Goal: Find specific page/section: Find specific page/section

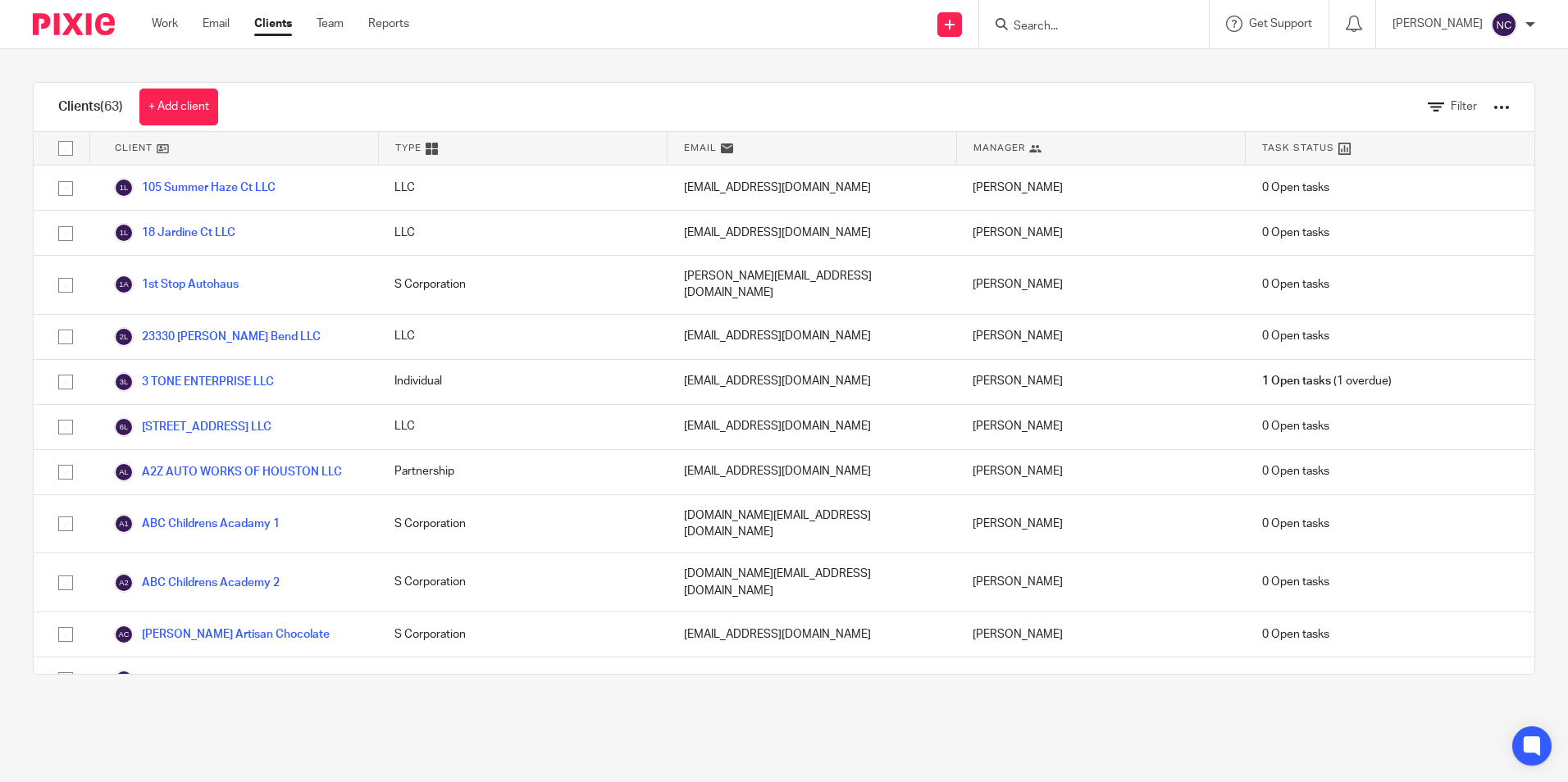
click at [1109, 19] on form at bounding box center [1099, 24] width 174 height 21
click at [1083, 21] on input "Search" at bounding box center [1085, 27] width 148 height 15
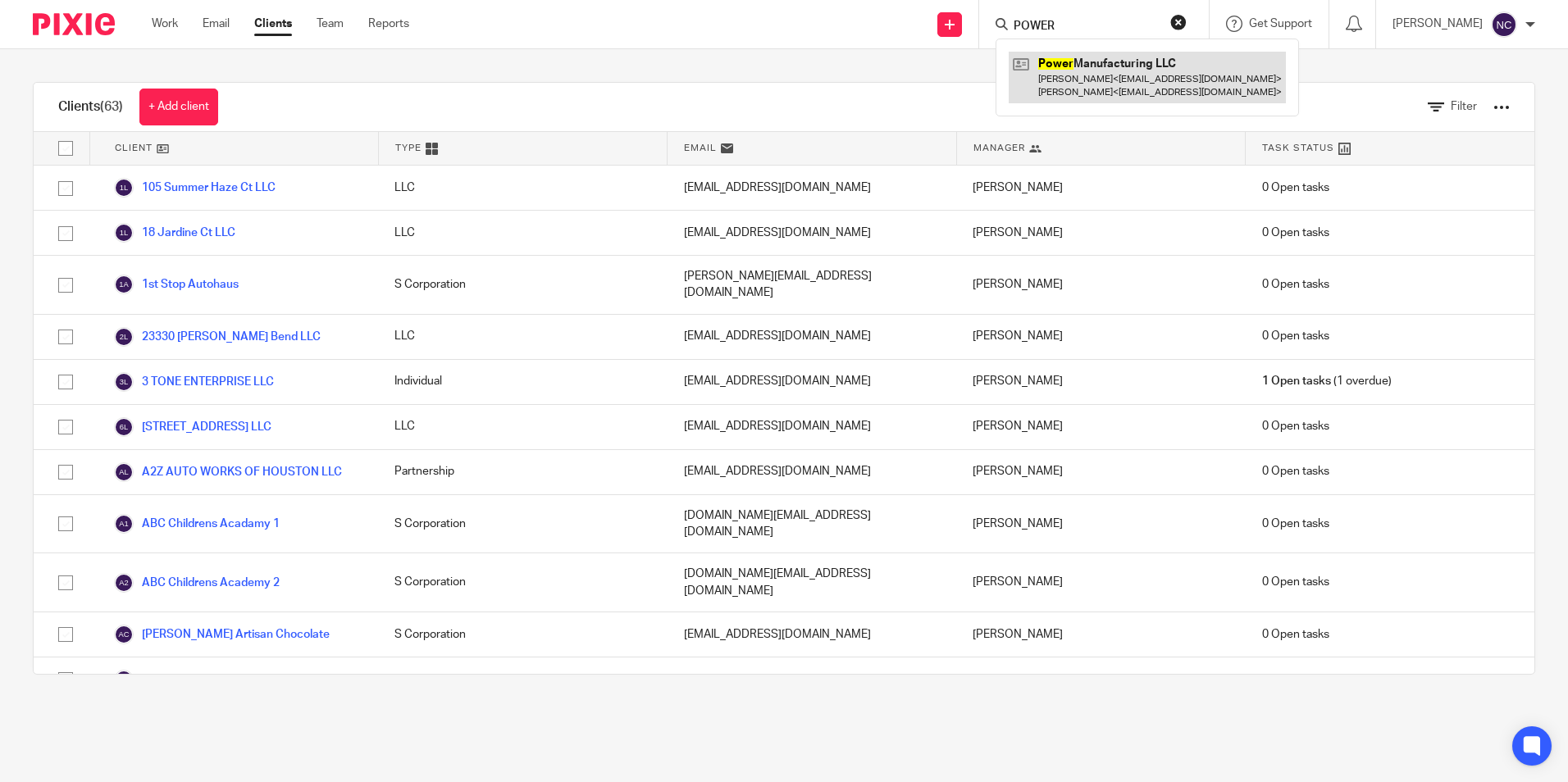
type input "POWER"
click at [1109, 81] on link at bounding box center [1148, 77] width 277 height 51
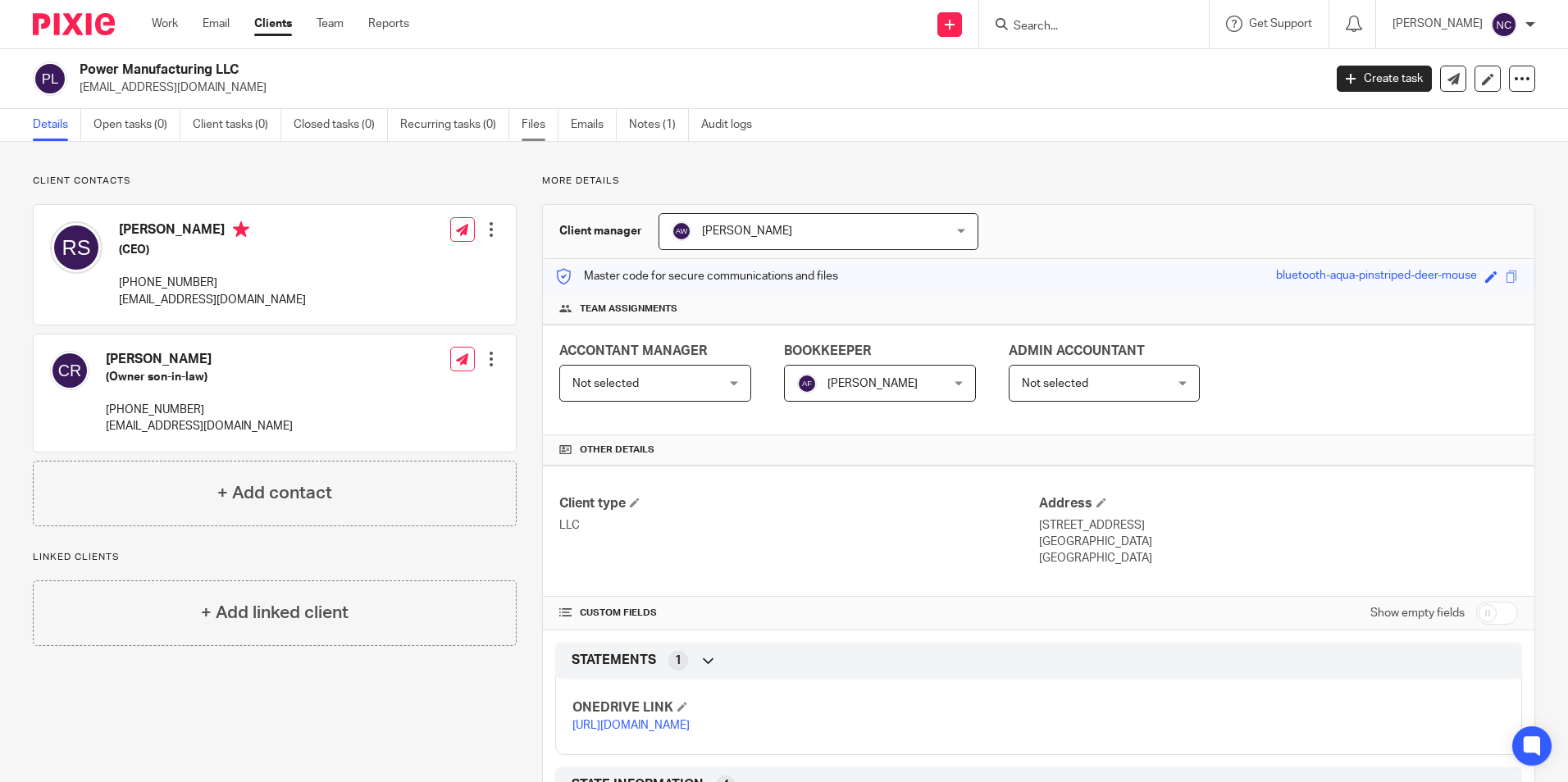
click at [538, 125] on link "Files" at bounding box center [540, 125] width 37 height 32
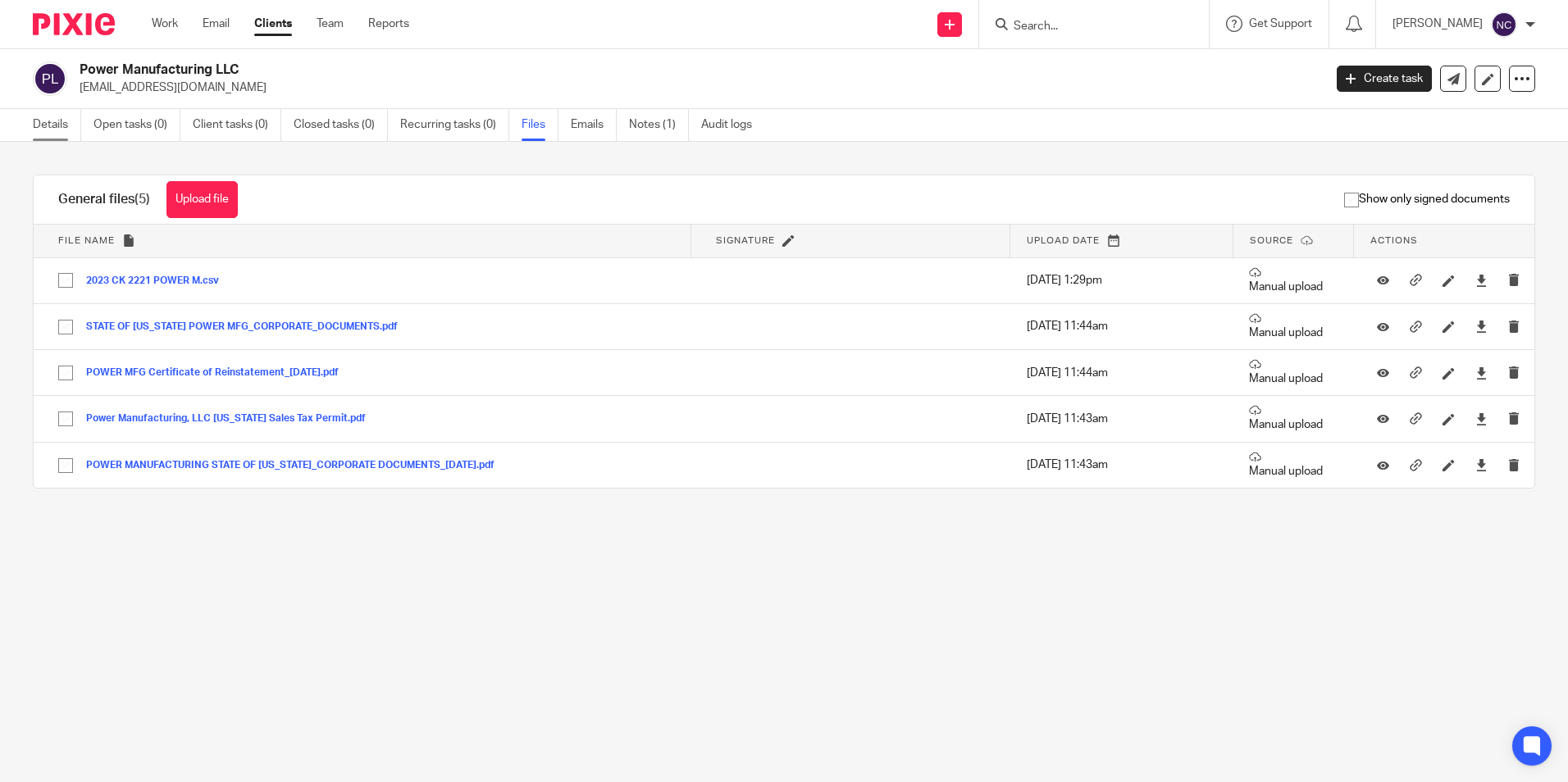
click at [66, 128] on link "Details" at bounding box center [57, 125] width 48 height 32
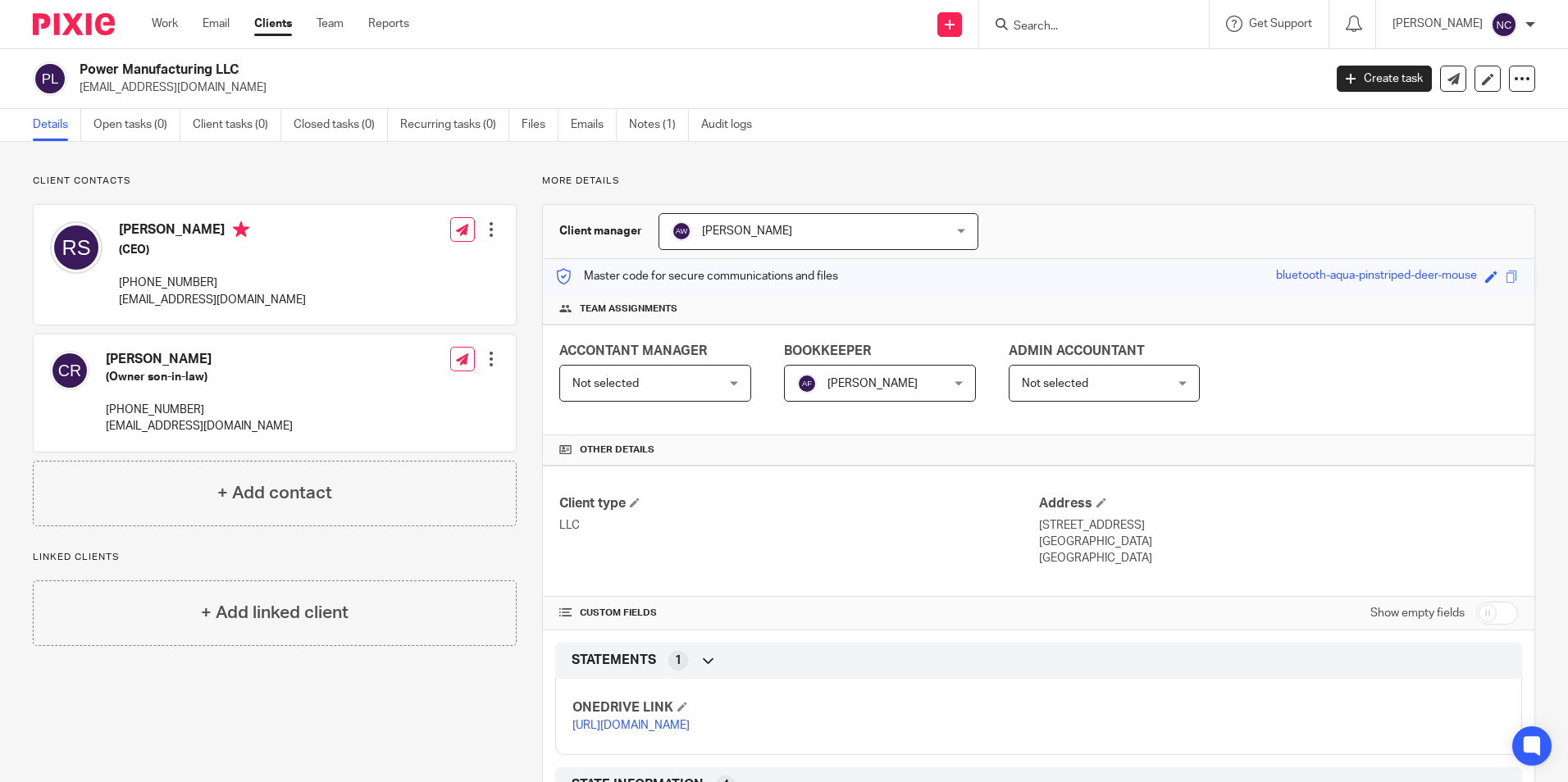
click at [686, 734] on p "[URL][DOMAIN_NAME]" at bounding box center [805, 726] width 466 height 16
click at [689, 732] on link "[URL][DOMAIN_NAME]" at bounding box center [630, 726] width 117 height 12
